Goal: Check status: Check status

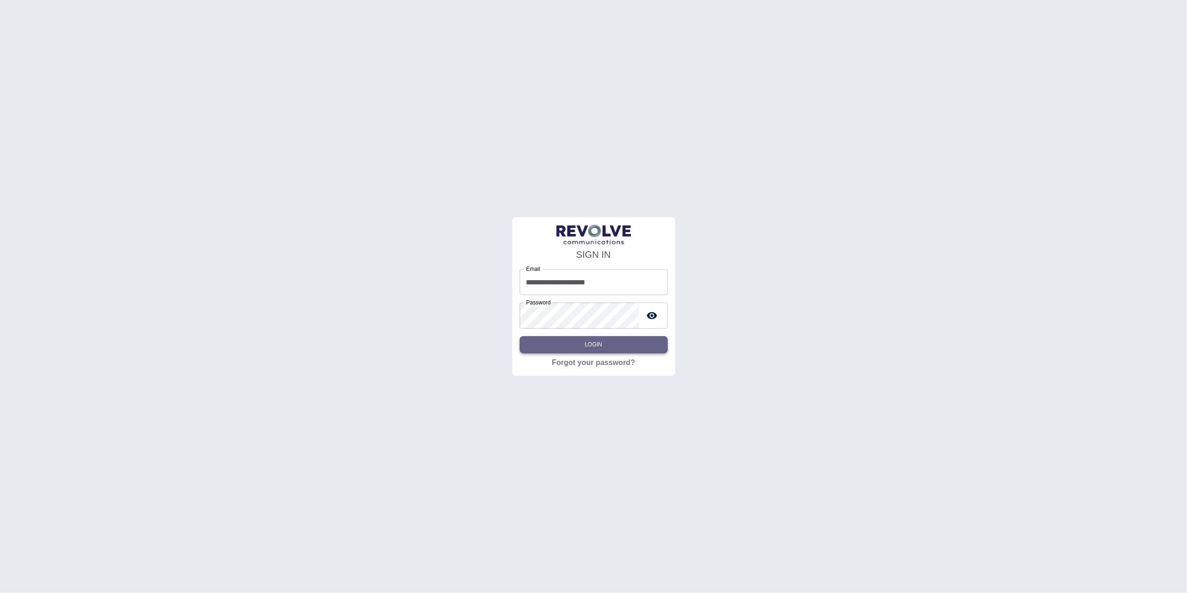
click at [590, 347] on button "Login" at bounding box center [594, 344] width 148 height 17
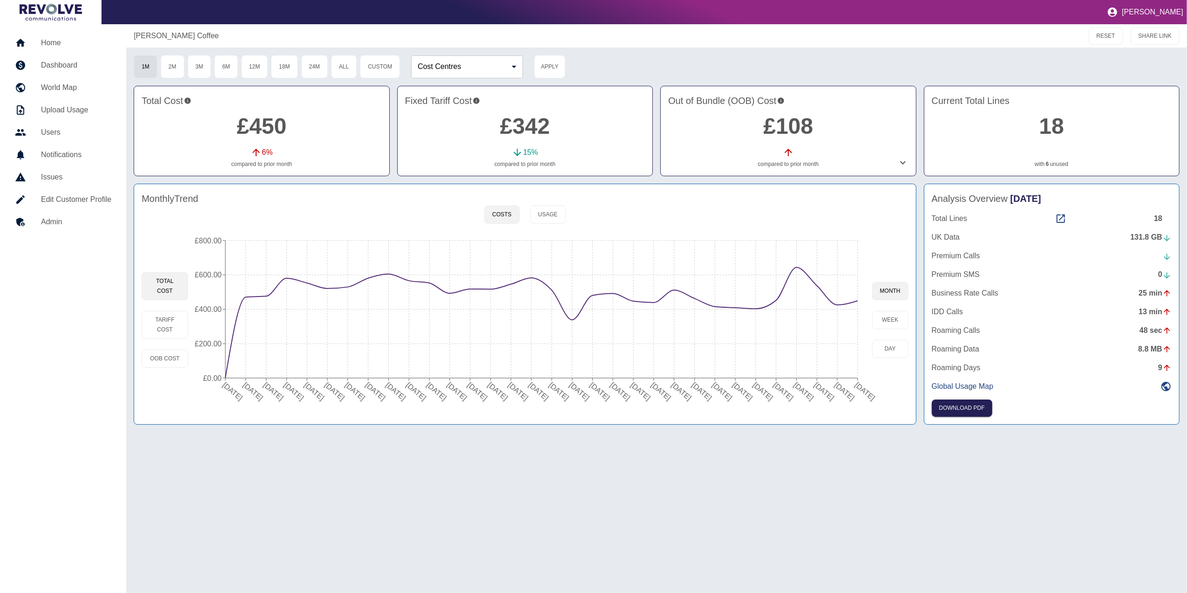
click at [71, 44] on h5 "Home" at bounding box center [76, 42] width 70 height 11
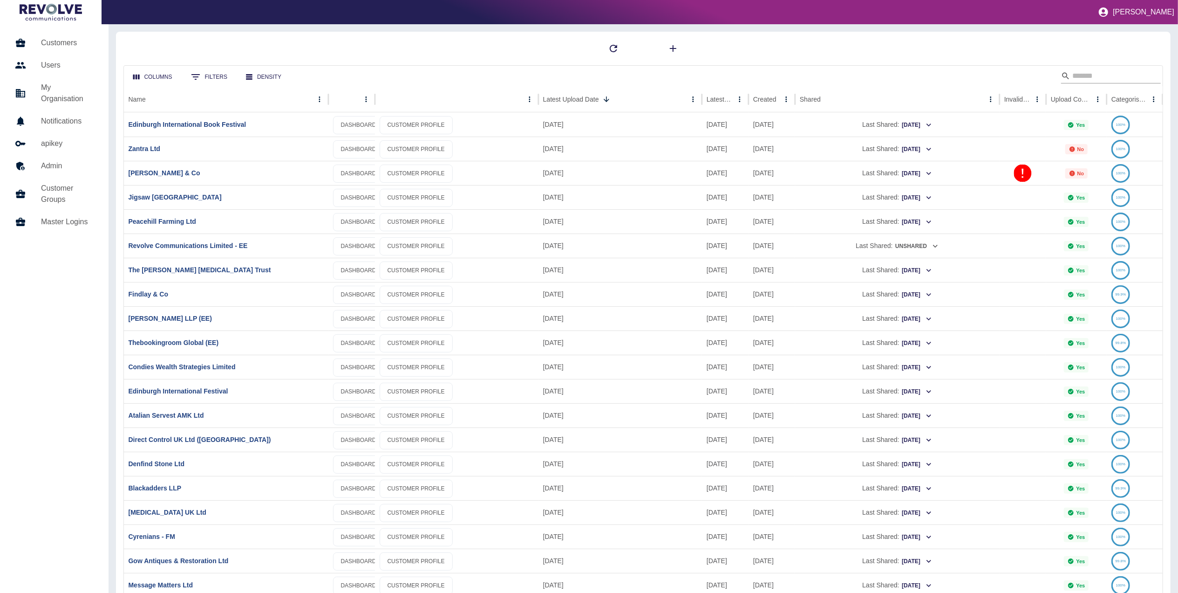
click at [1061, 77] on div "Search" at bounding box center [1111, 75] width 100 height 15
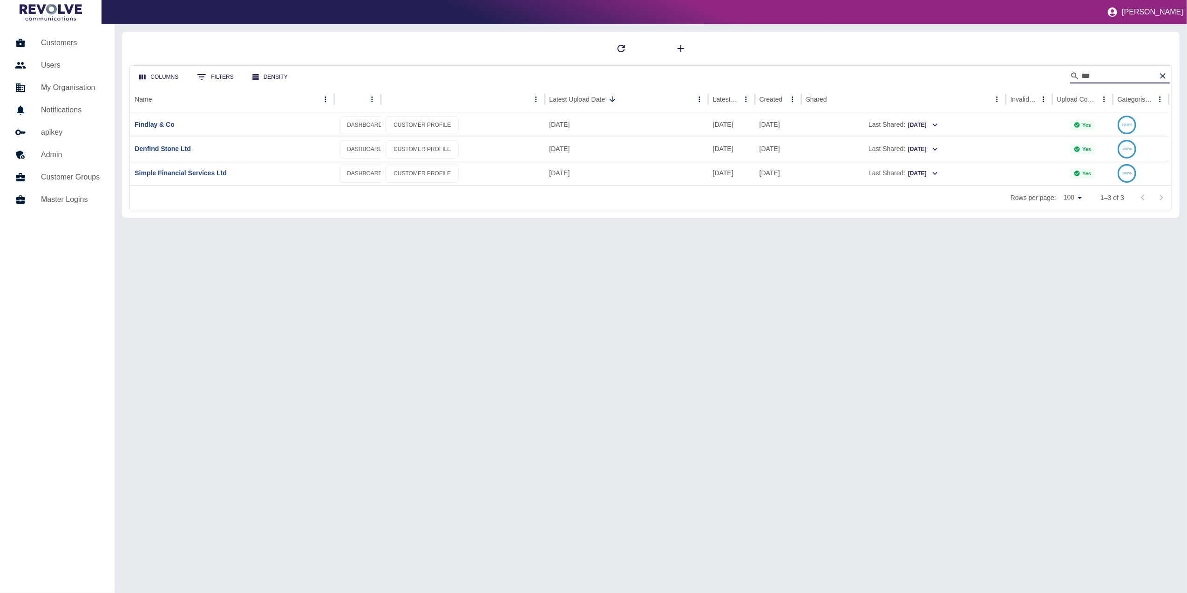
type input "***"
click at [166, 130] on div "Findlay & Co" at bounding box center [232, 124] width 204 height 24
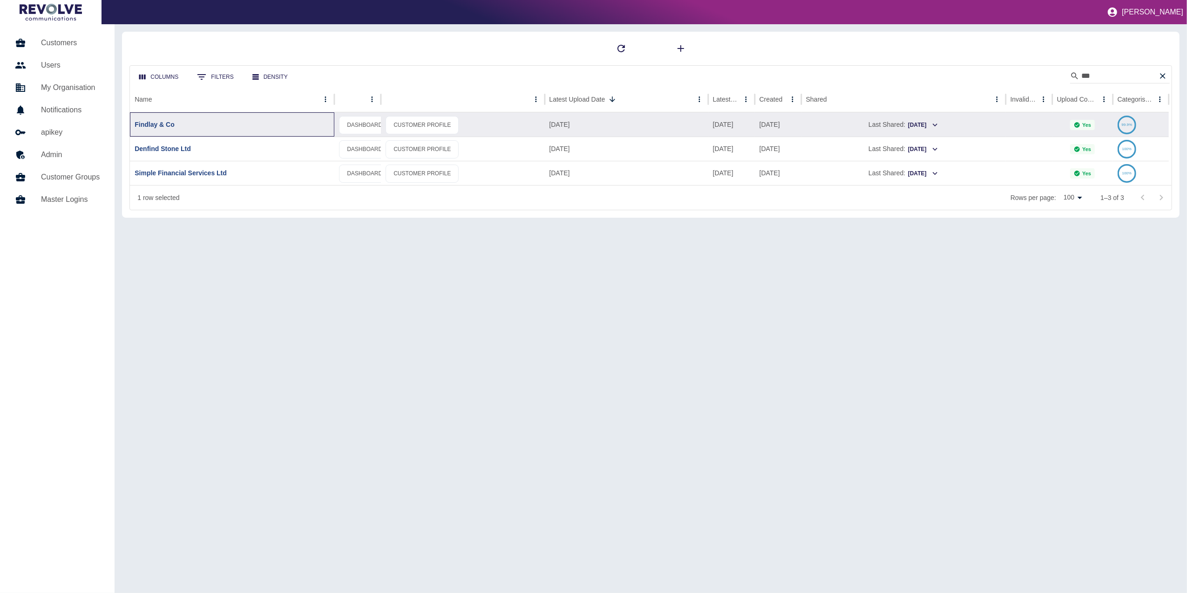
click at [164, 119] on div "Findlay & Co" at bounding box center [232, 124] width 204 height 24
click at [166, 123] on link "Findlay & Co" at bounding box center [155, 124] width 40 height 7
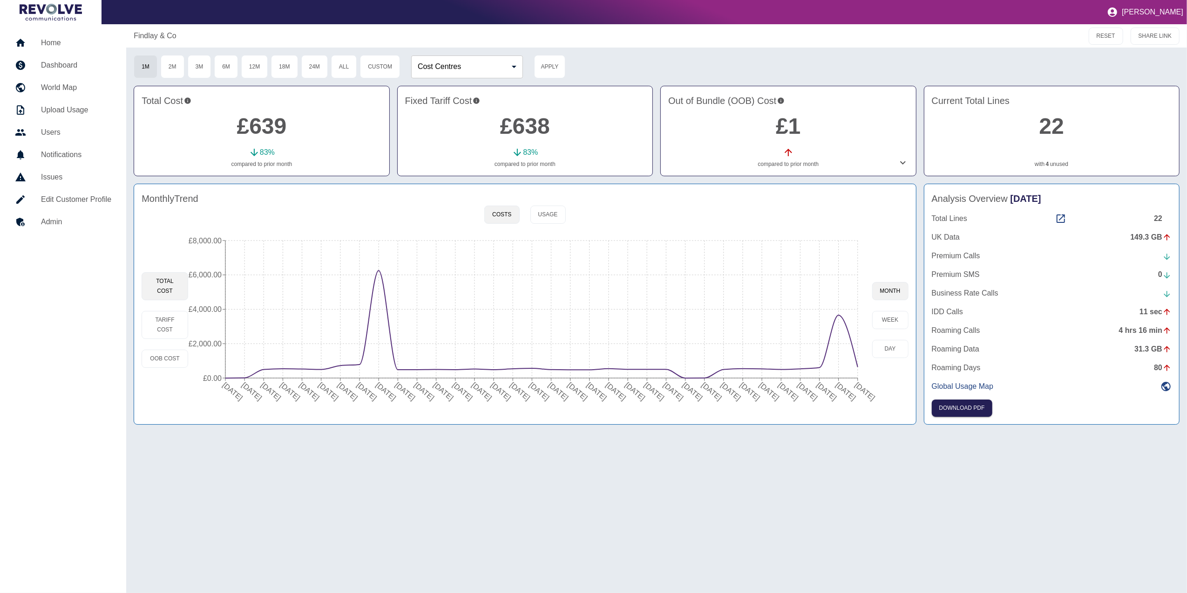
click at [570, 215] on div "Monthly Trend Costs Usage Total Cost Tariff Cost OOB Cost [DATE] [DATE] [DATE] …" at bounding box center [525, 304] width 783 height 241
click at [554, 213] on button "Usage" at bounding box center [548, 214] width 35 height 18
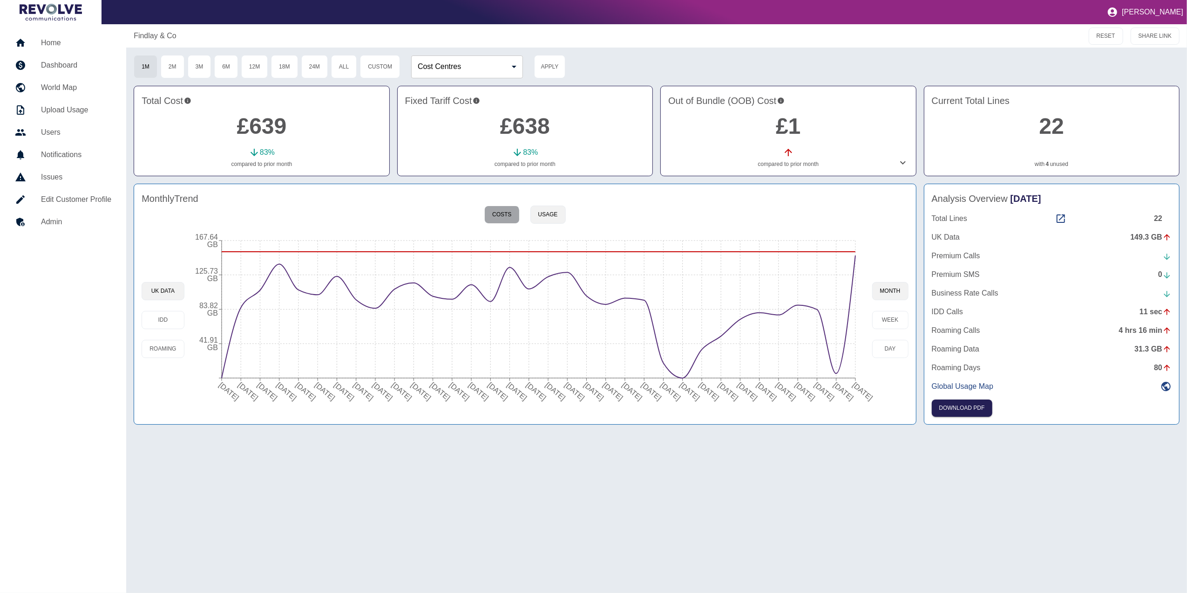
click at [500, 217] on button "Costs" at bounding box center [501, 214] width 35 height 18
